Goal: Task Accomplishment & Management: Use online tool/utility

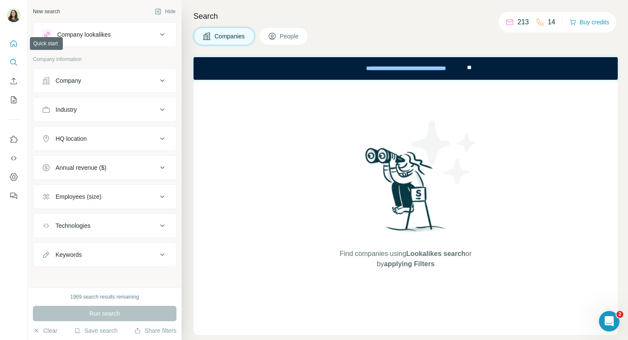
click at [17, 39] on icon "Quick start" at bounding box center [13, 43] width 9 height 9
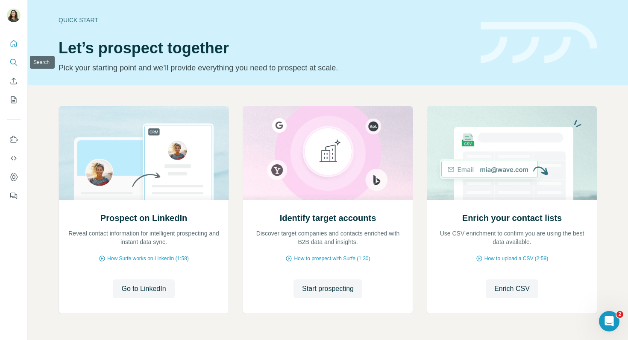
click at [12, 66] on icon "Search" at bounding box center [13, 62] width 9 height 9
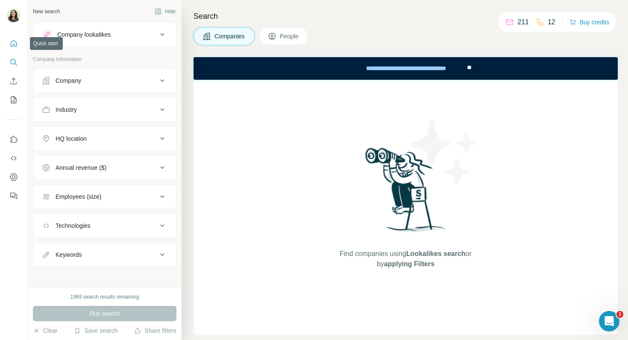
click at [8, 48] on button "Quick start" at bounding box center [14, 43] width 14 height 15
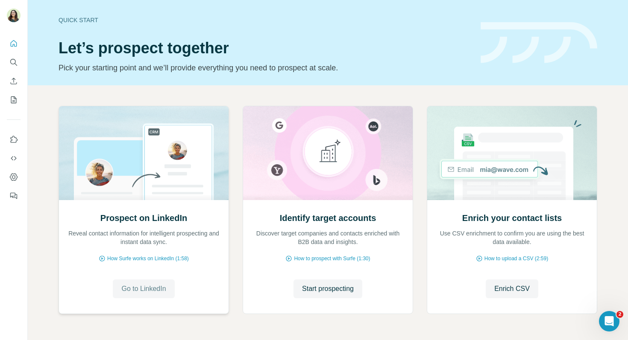
click at [149, 286] on span "Go to LinkedIn" at bounding box center [143, 289] width 44 height 10
click at [512, 287] on span "Enrich CSV" at bounding box center [511, 289] width 35 height 10
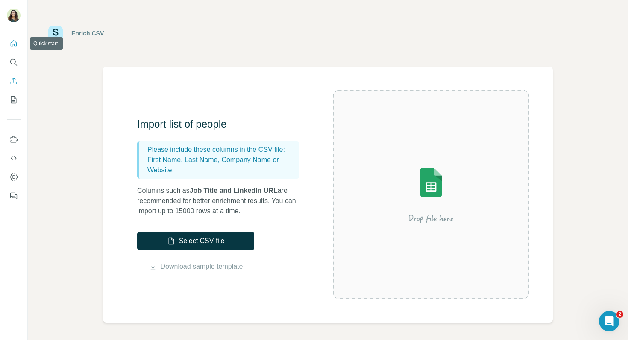
click at [11, 46] on icon "Quick start" at bounding box center [13, 43] width 9 height 9
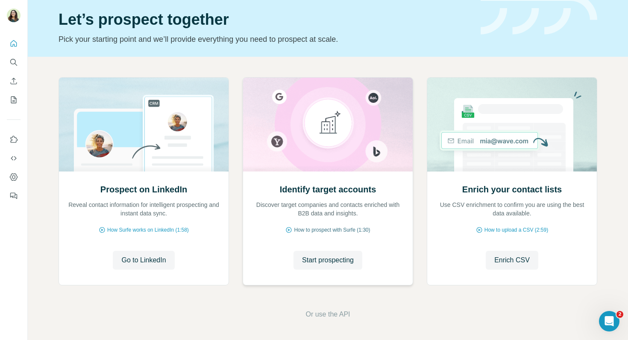
scroll to position [28, 0]
click at [334, 260] on span "Start prospecting" at bounding box center [328, 261] width 52 height 10
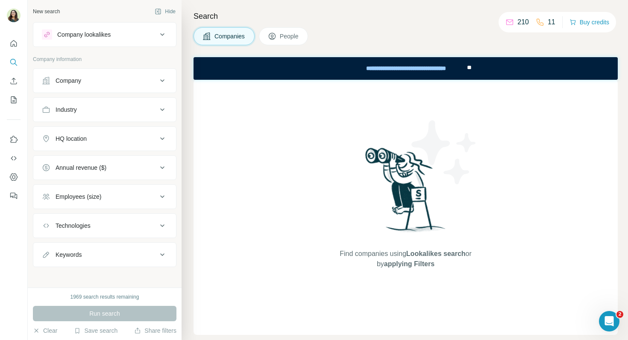
click at [151, 38] on div "Company lookalikes" at bounding box center [99, 34] width 115 height 10
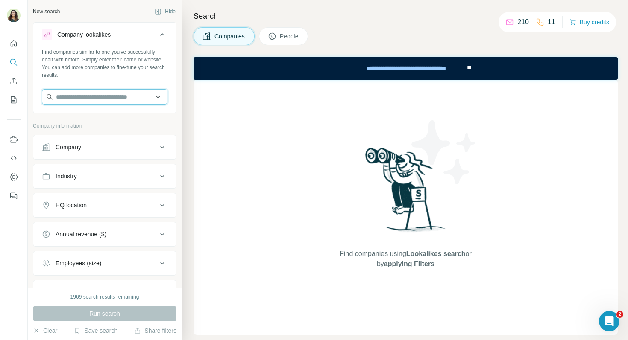
click at [97, 96] on input "text" at bounding box center [105, 96] width 126 height 15
type input "*****"
drag, startPoint x: 81, startPoint y: 99, endPoint x: 40, endPoint y: 98, distance: 41.4
click at [40, 98] on div "Find companies similar to one you've successfully dealt with before. Simply ent…" at bounding box center [104, 79] width 143 height 63
click at [111, 93] on input "text" at bounding box center [105, 96] width 126 height 15
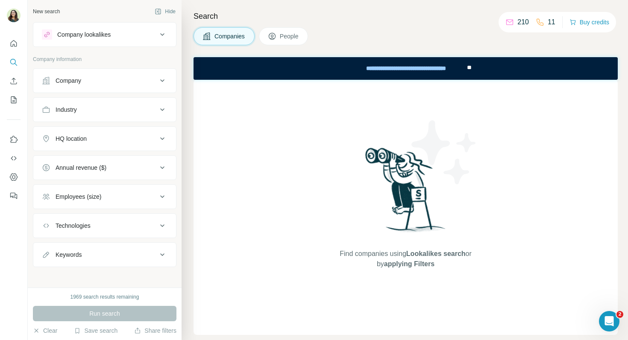
click at [101, 35] on div "Company lookalikes" at bounding box center [83, 34] width 53 height 9
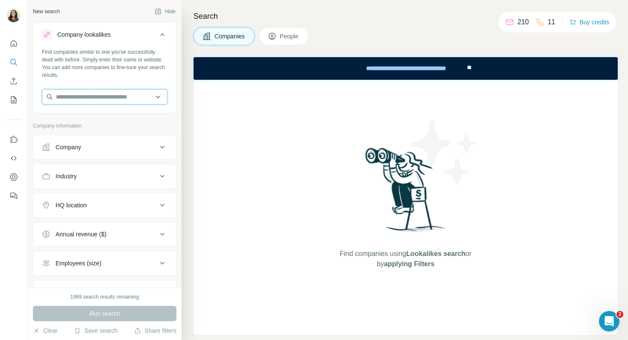
click at [87, 101] on input "text" at bounding box center [105, 96] width 126 height 15
type input "*****"
drag, startPoint x: 77, startPoint y: 97, endPoint x: 24, endPoint y: 95, distance: 53.0
click at [24, 95] on div "New search Hide Company lookalikes Find companies similar to one you've success…" at bounding box center [314, 170] width 628 height 340
click at [106, 64] on div "Find companies similar to one you've successfully dealt with before. Simply ent…" at bounding box center [105, 63] width 126 height 31
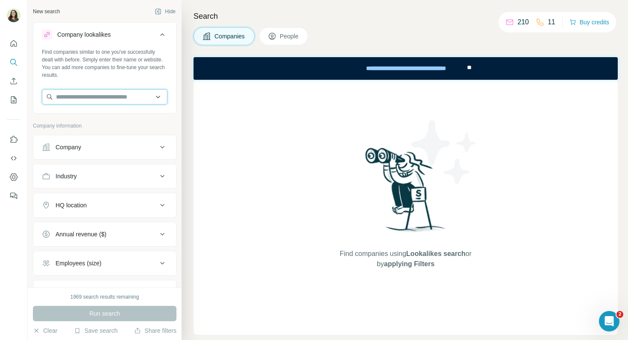
click at [89, 89] on input "text" at bounding box center [105, 96] width 126 height 15
click at [91, 54] on div "Find companies similar to one you've successfully dealt with before. Simply ent…" at bounding box center [105, 63] width 126 height 31
click at [92, 146] on div "Company" at bounding box center [99, 147] width 115 height 9
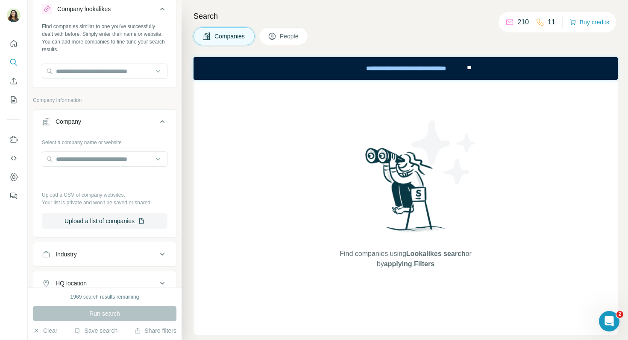
scroll to position [44, 0]
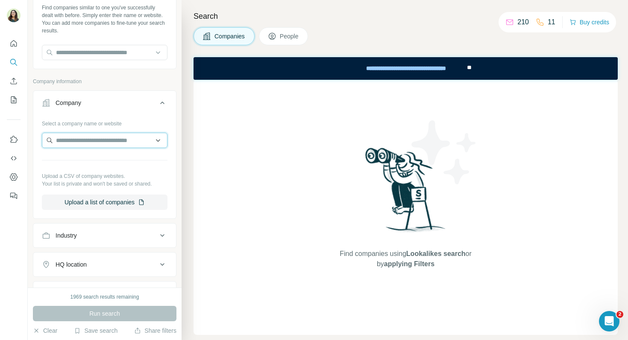
click at [88, 145] on input "text" at bounding box center [105, 140] width 126 height 15
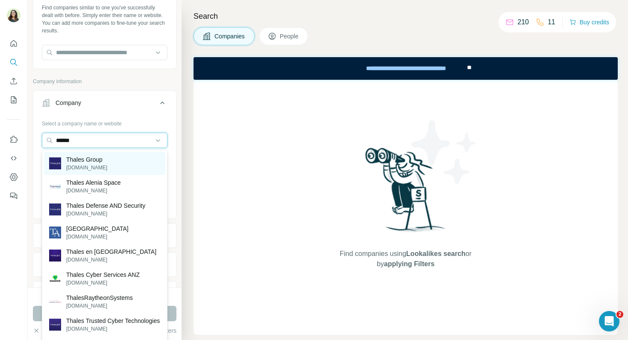
type input "******"
click at [86, 167] on p "thalesgroup.com" at bounding box center [86, 168] width 41 height 8
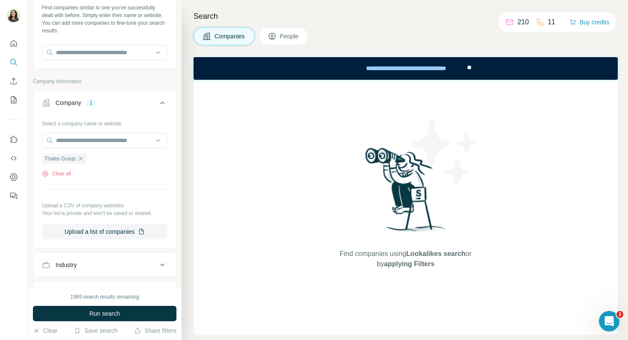
scroll to position [59, 0]
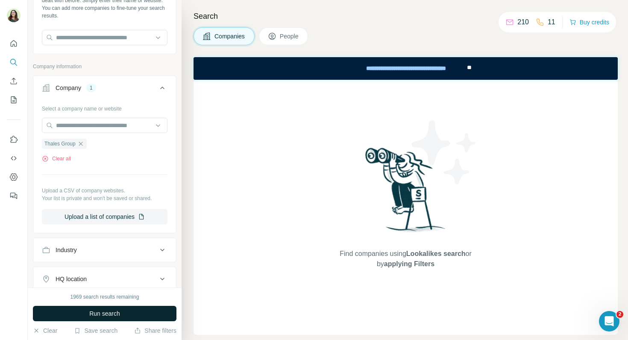
click at [99, 310] on span "Run search" at bounding box center [104, 314] width 31 height 9
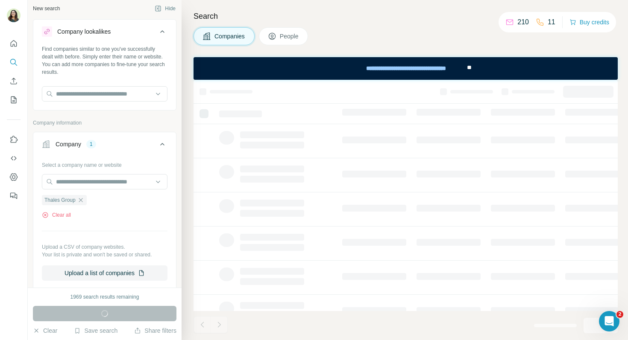
scroll to position [0, 0]
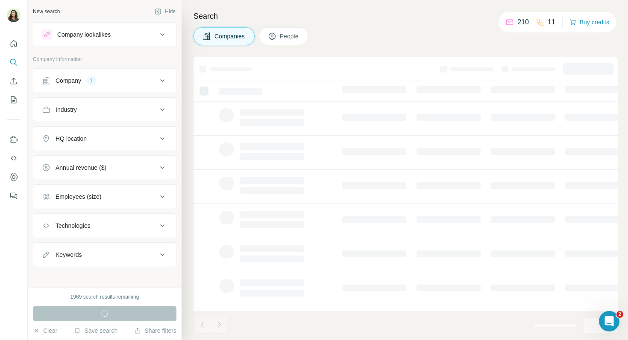
click at [87, 83] on div "1" at bounding box center [91, 81] width 10 height 8
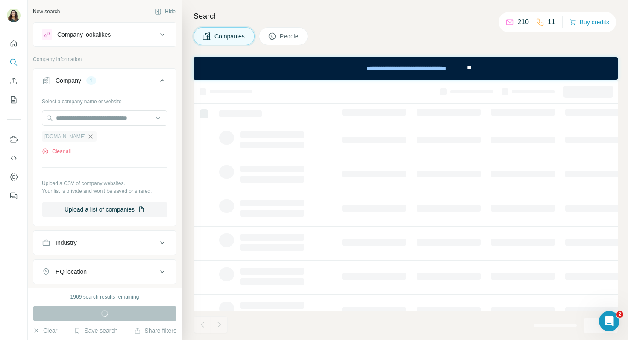
click at [89, 138] on icon "button" at bounding box center [91, 137] width 4 height 4
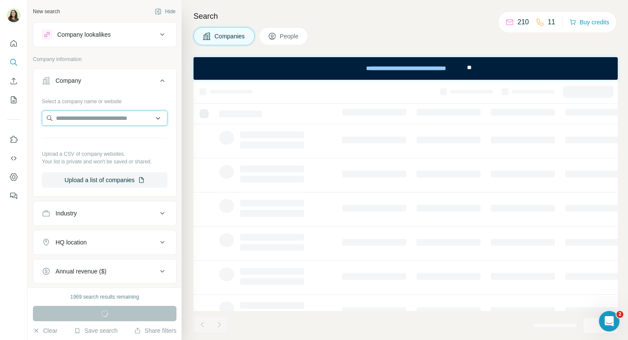
click at [67, 120] on input "text" at bounding box center [105, 118] width 126 height 15
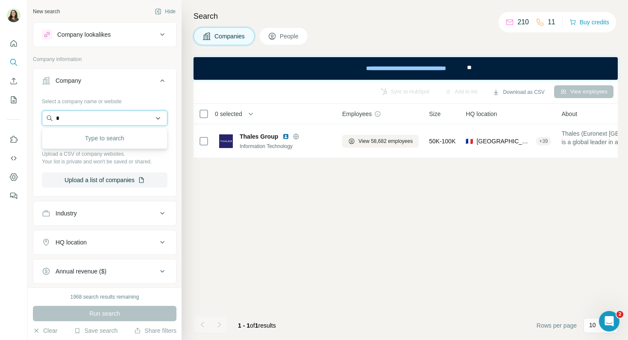
type input "**"
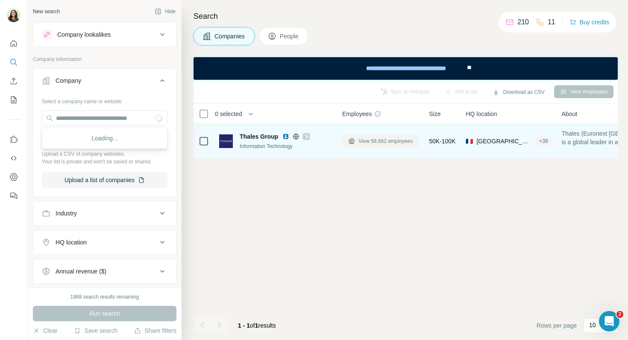
click at [378, 140] on span "View 58,682 employees" at bounding box center [385, 142] width 54 height 8
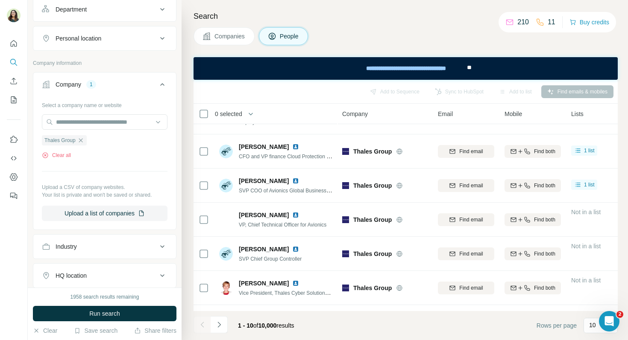
scroll to position [126, 0]
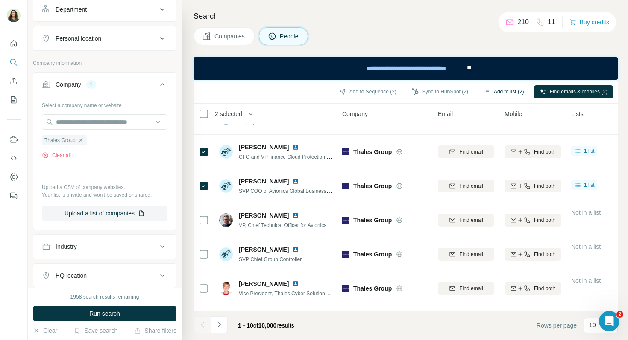
click at [512, 89] on button "Add to list (2)" at bounding box center [503, 91] width 53 height 13
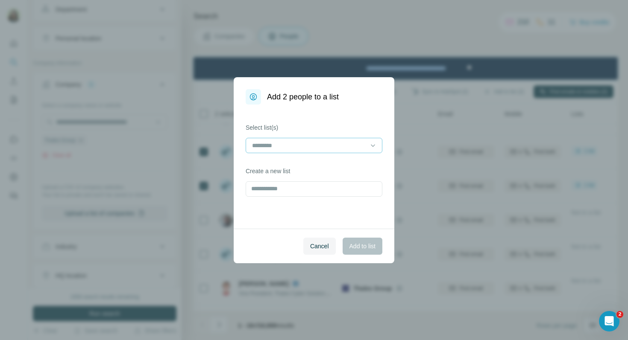
click at [307, 145] on input at bounding box center [308, 145] width 115 height 9
click at [284, 166] on div "Thales" at bounding box center [314, 162] width 122 height 9
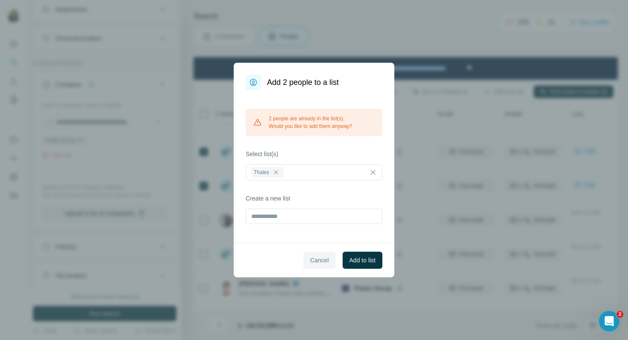
click at [325, 263] on span "Cancel" at bounding box center [319, 260] width 19 height 9
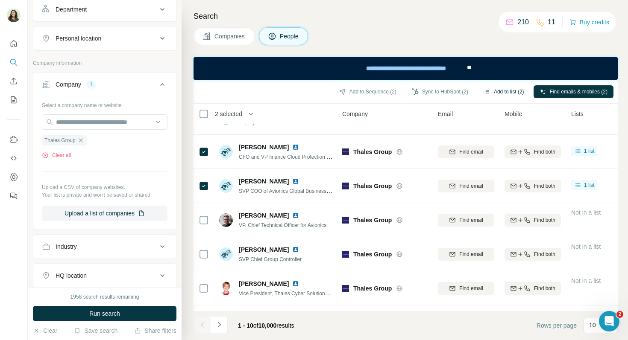
click at [495, 93] on button "Add to list (2)" at bounding box center [503, 91] width 53 height 13
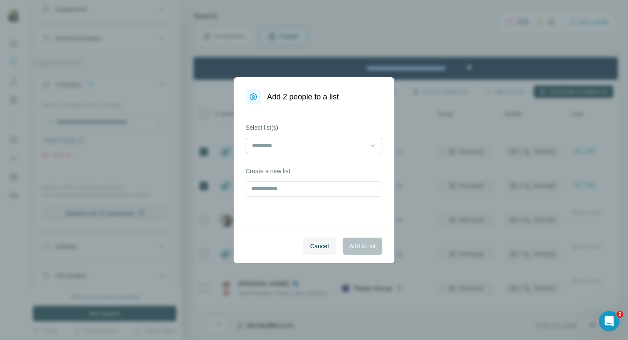
click at [286, 142] on input at bounding box center [308, 145] width 115 height 9
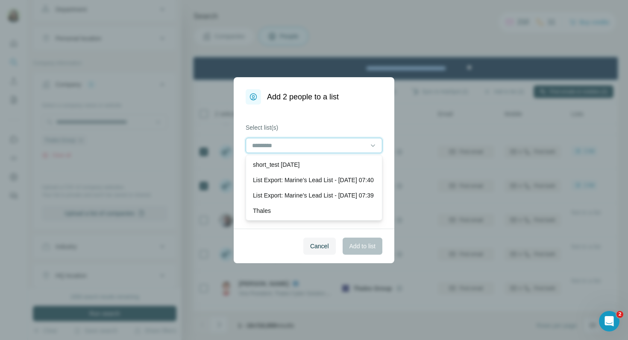
click at [286, 142] on input at bounding box center [308, 145] width 115 height 9
click at [310, 108] on div "Select list(s) Create a new list" at bounding box center [314, 167] width 161 height 124
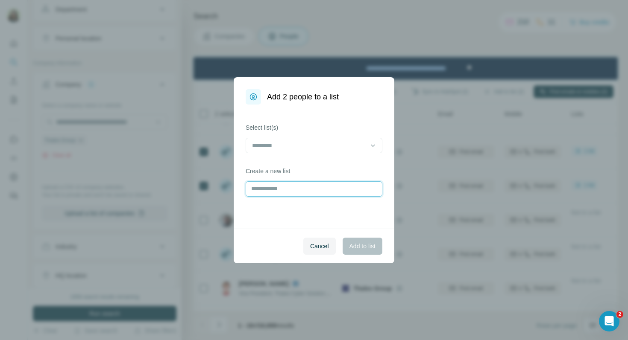
click at [271, 192] on input "text" at bounding box center [314, 188] width 137 height 15
type input "********"
click at [370, 244] on span "Add to list" at bounding box center [362, 246] width 26 height 9
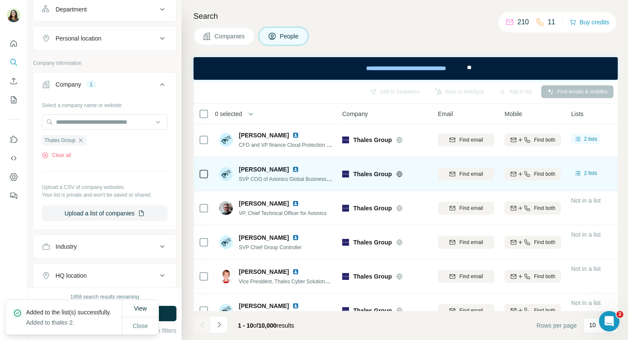
scroll to position [139, 0]
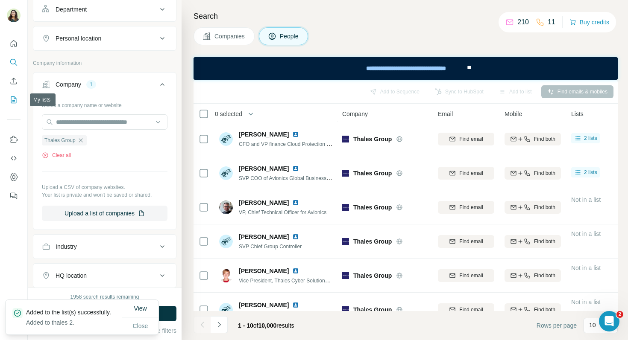
click at [16, 100] on icon "My lists" at bounding box center [14, 100] width 6 height 7
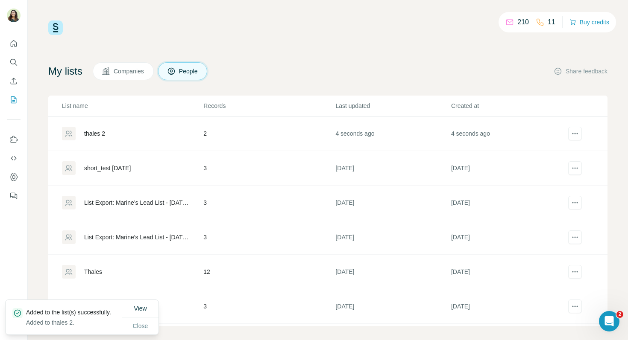
click at [95, 135] on div "thales 2" at bounding box center [94, 133] width 21 height 9
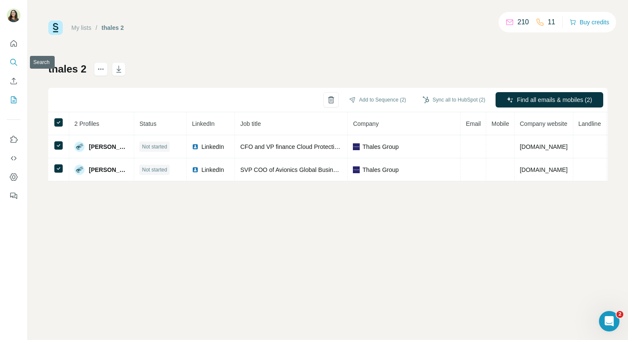
click at [14, 62] on icon "Search" at bounding box center [13, 62] width 9 height 9
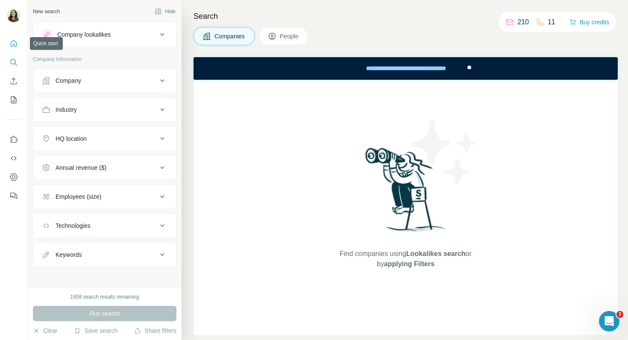
click at [13, 41] on icon "Quick start" at bounding box center [14, 43] width 6 height 6
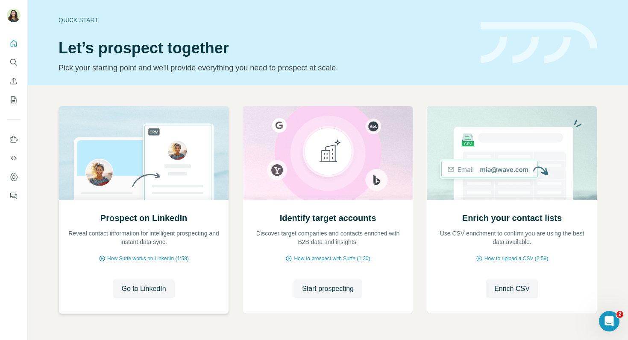
scroll to position [29, 0]
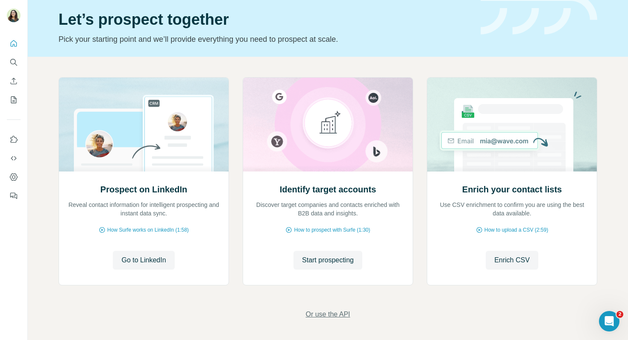
click at [330, 316] on span "Or use the API" at bounding box center [327, 315] width 44 height 10
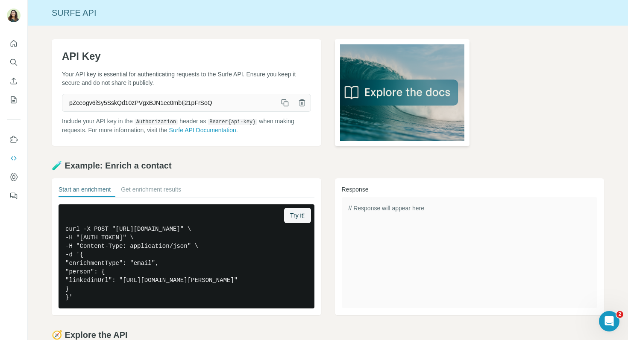
click at [379, 94] on img at bounding box center [402, 92] width 135 height 107
